Goal: Find specific page/section: Find specific page/section

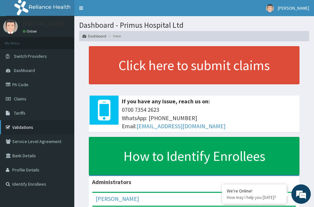
click at [36, 132] on link "Validations" at bounding box center [37, 127] width 74 height 14
click at [26, 131] on link "Validations" at bounding box center [37, 127] width 74 height 14
